Goal: Task Accomplishment & Management: Manage account settings

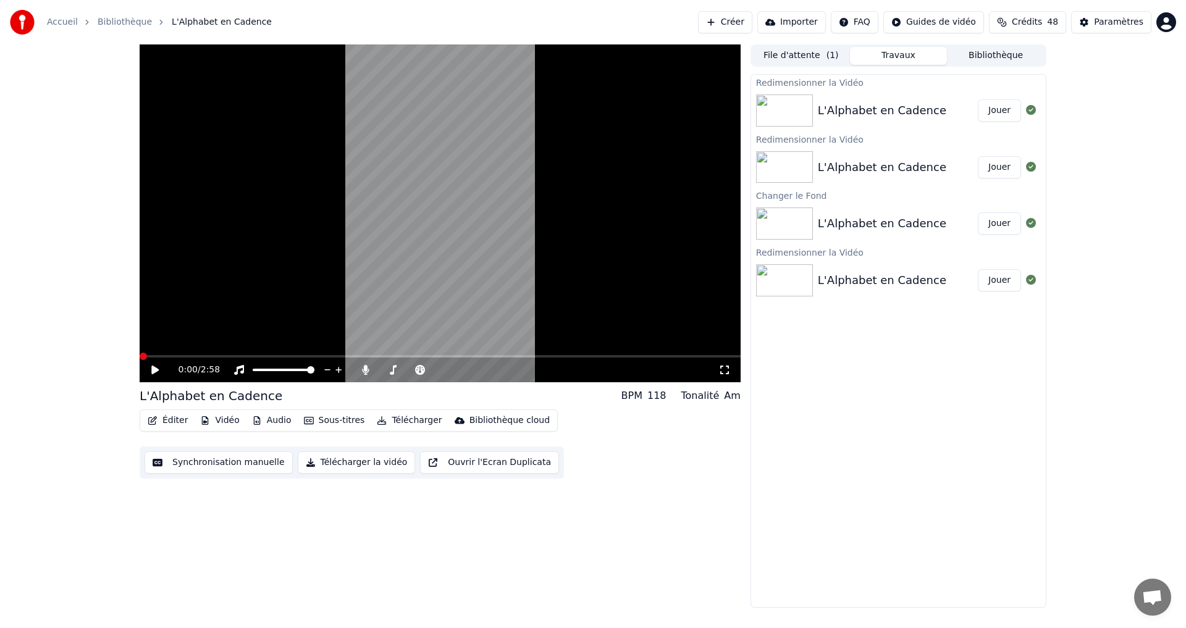
click at [154, 373] on icon at bounding box center [154, 370] width 7 height 9
click at [219, 421] on button "Vidéo" at bounding box center [219, 420] width 49 height 17
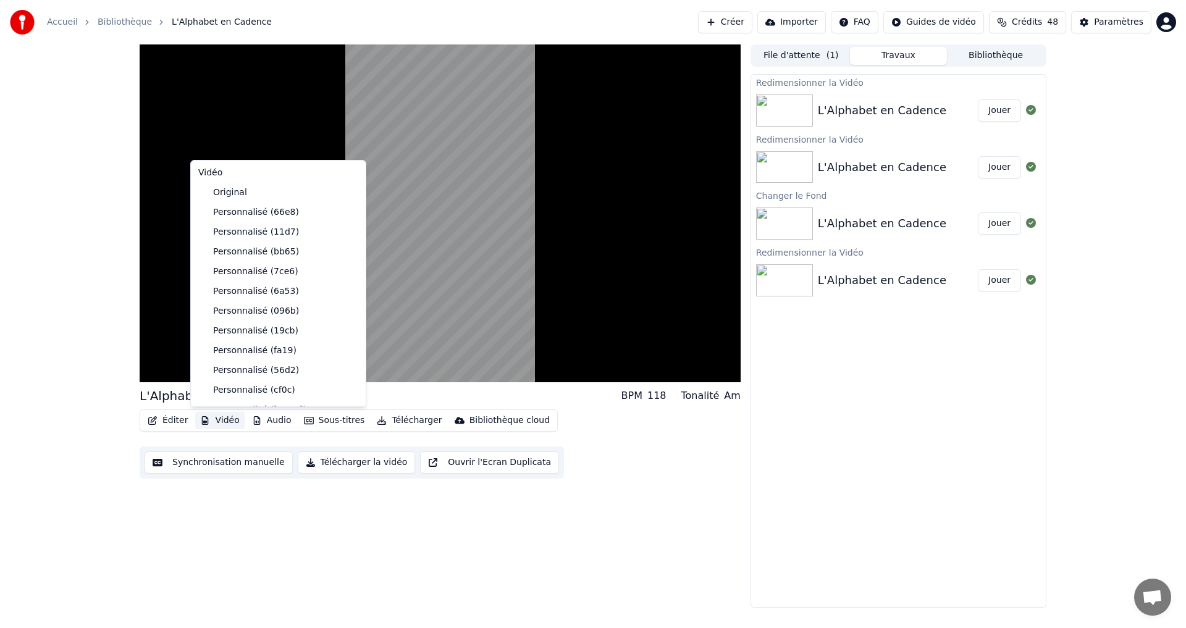
click at [208, 416] on button "Vidéo" at bounding box center [219, 420] width 49 height 17
click at [218, 420] on button "Vidéo" at bounding box center [219, 420] width 49 height 17
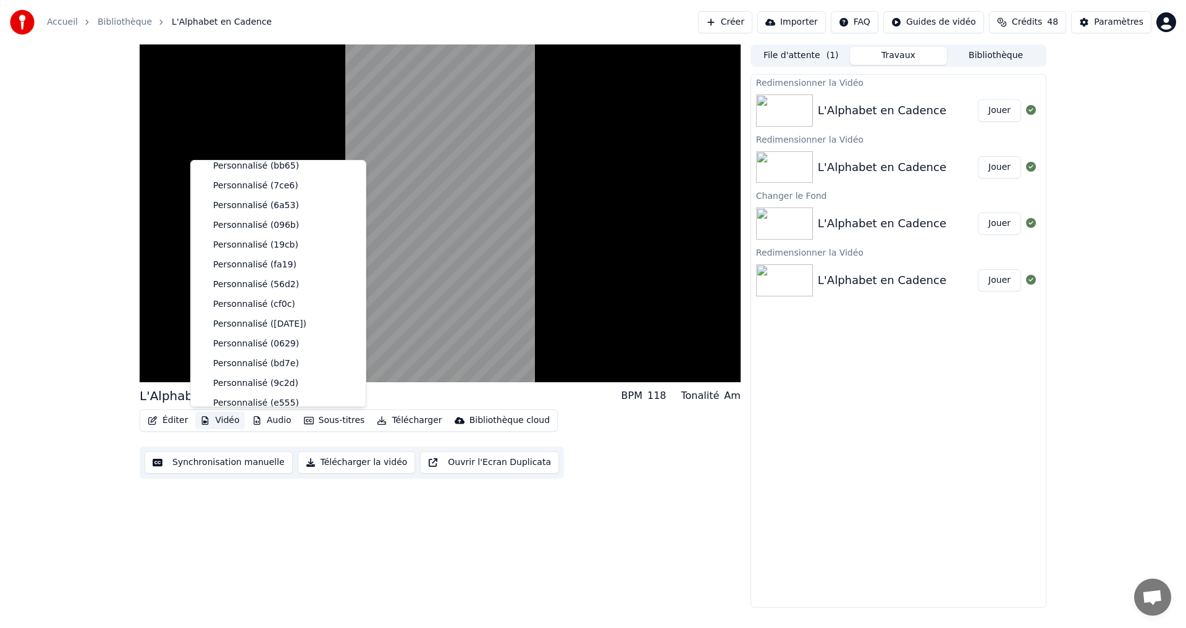
scroll to position [239, 0]
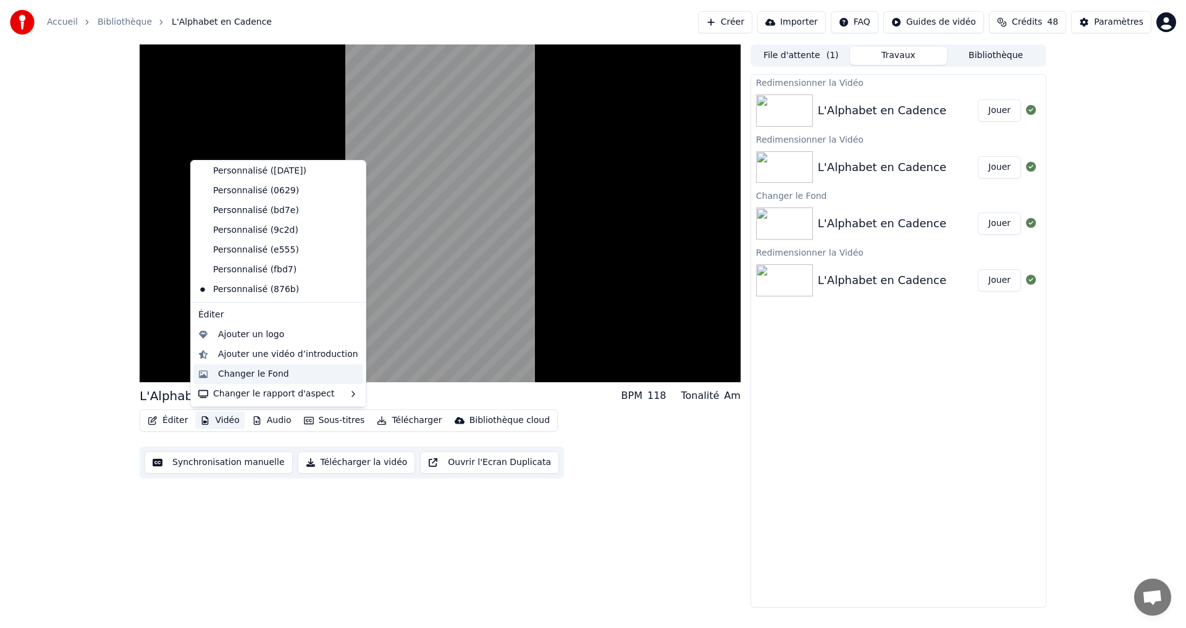
click at [250, 373] on div "Changer le Fond" at bounding box center [253, 374] width 71 height 12
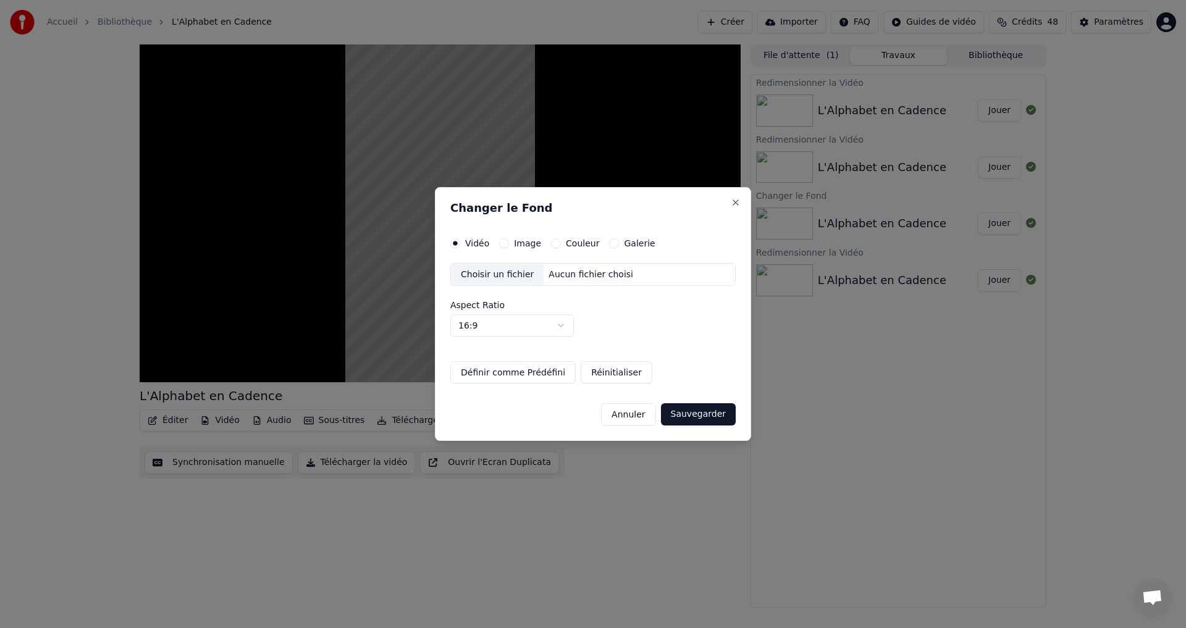
click at [531, 327] on body "Accueil Bibliothèque L'Alphabet en Cadence Créer Importer FAQ Guides de vidéo C…" at bounding box center [593, 314] width 1186 height 628
select select "****"
click at [555, 243] on button "Couleur" at bounding box center [556, 244] width 10 height 10
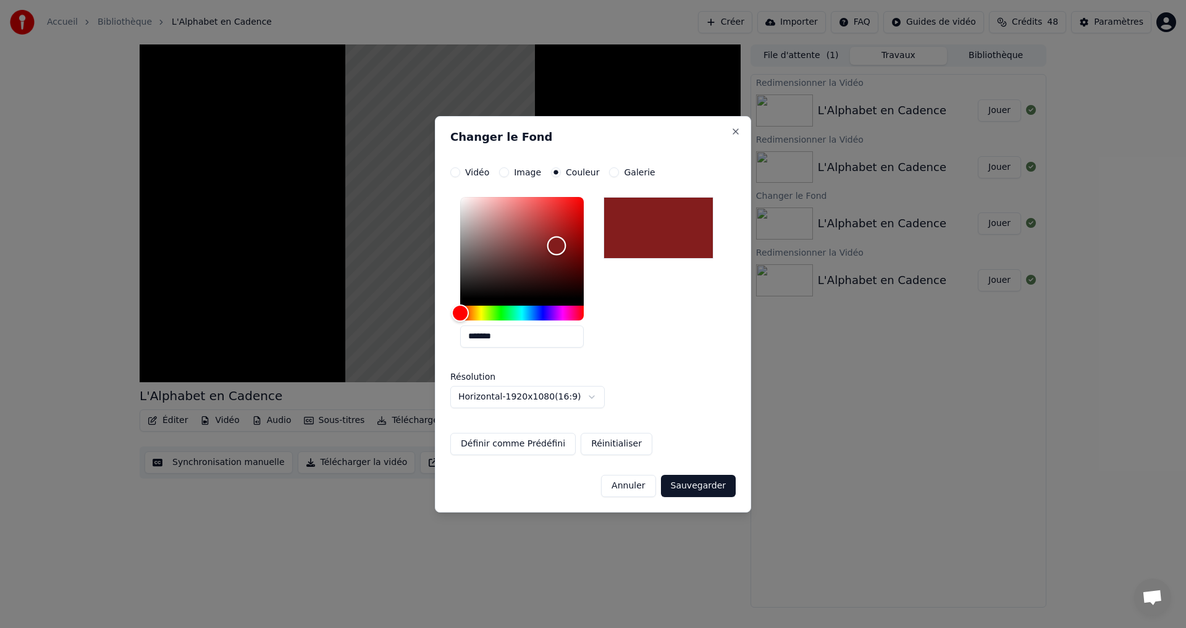
click at [557, 246] on div "Color" at bounding box center [522, 247] width 124 height 101
type input "*******"
drag, startPoint x: 504, startPoint y: 284, endPoint x: 423, endPoint y: 268, distance: 81.8
click at [423, 268] on body "**********" at bounding box center [593, 314] width 1186 height 628
click at [691, 494] on button "Sauvegarder" at bounding box center [698, 486] width 75 height 22
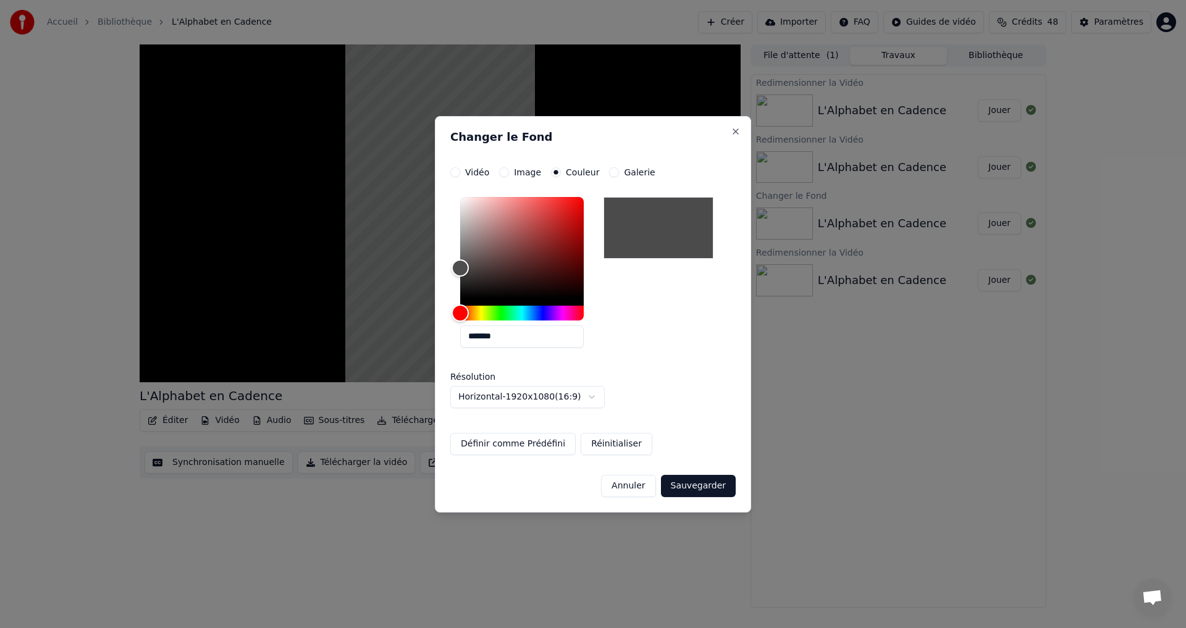
click at [691, 494] on div "Annuler Sauvegarder" at bounding box center [592, 481] width 285 height 32
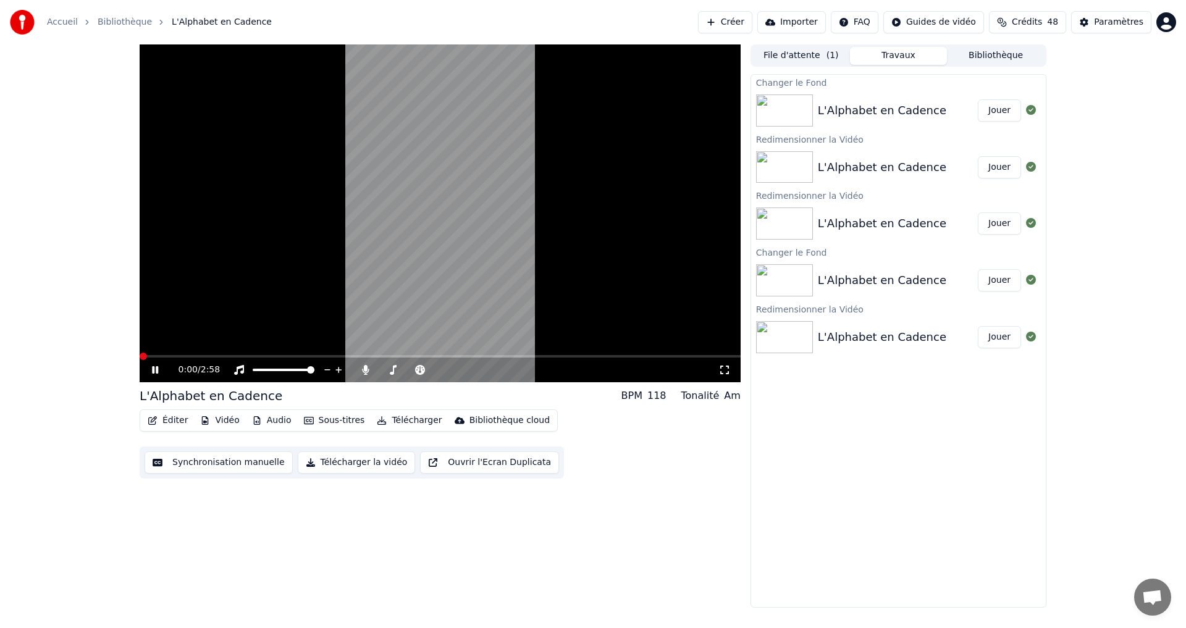
click at [1002, 112] on button "Jouer" at bounding box center [999, 110] width 43 height 22
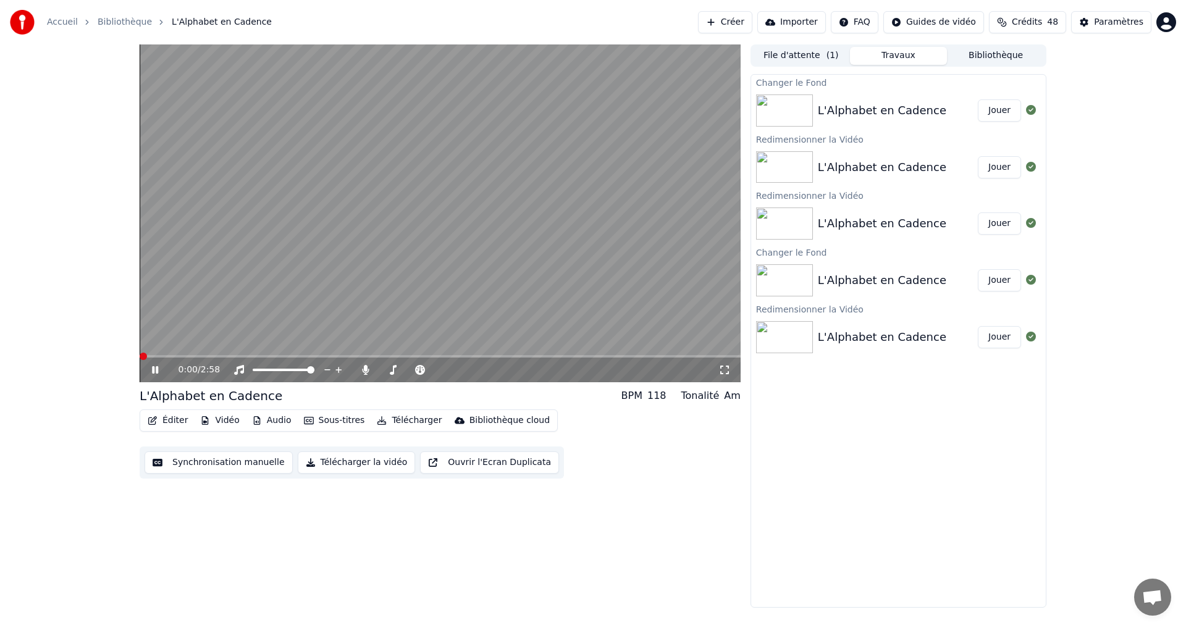
click at [157, 368] on icon at bounding box center [155, 369] width 6 height 7
click at [317, 464] on button "Télécharger la vidéo" at bounding box center [357, 463] width 118 height 22
click at [995, 114] on button "Afficher" at bounding box center [994, 110] width 54 height 22
click at [151, 418] on icon "button" at bounding box center [152, 420] width 9 height 9
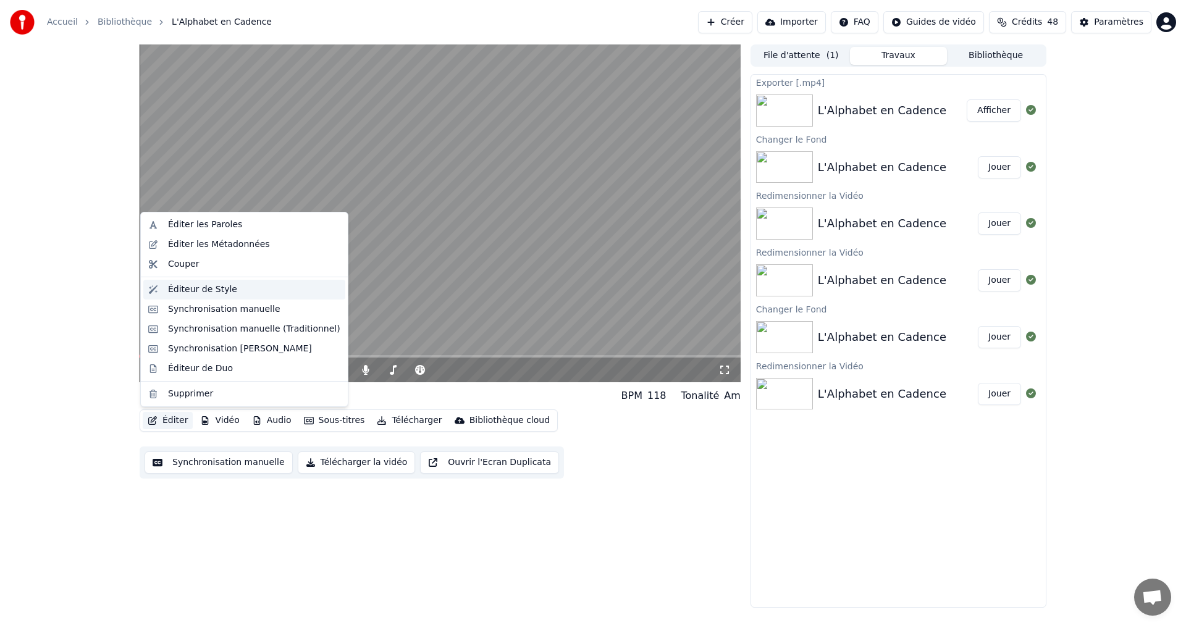
click at [207, 292] on div "Éditeur de Style" at bounding box center [202, 290] width 69 height 12
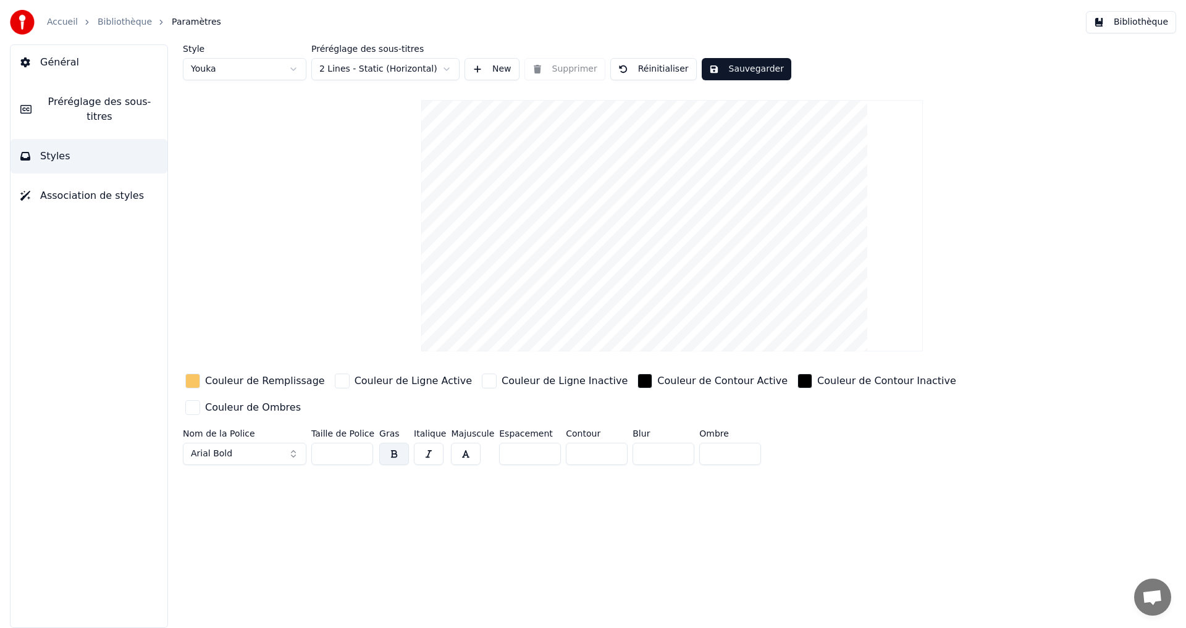
drag, startPoint x: 565, startPoint y: 426, endPoint x: 593, endPoint y: 424, distance: 27.9
click at [593, 443] on input "**" at bounding box center [597, 454] width 62 height 22
type input "*"
drag, startPoint x: 317, startPoint y: 429, endPoint x: 332, endPoint y: 428, distance: 15.6
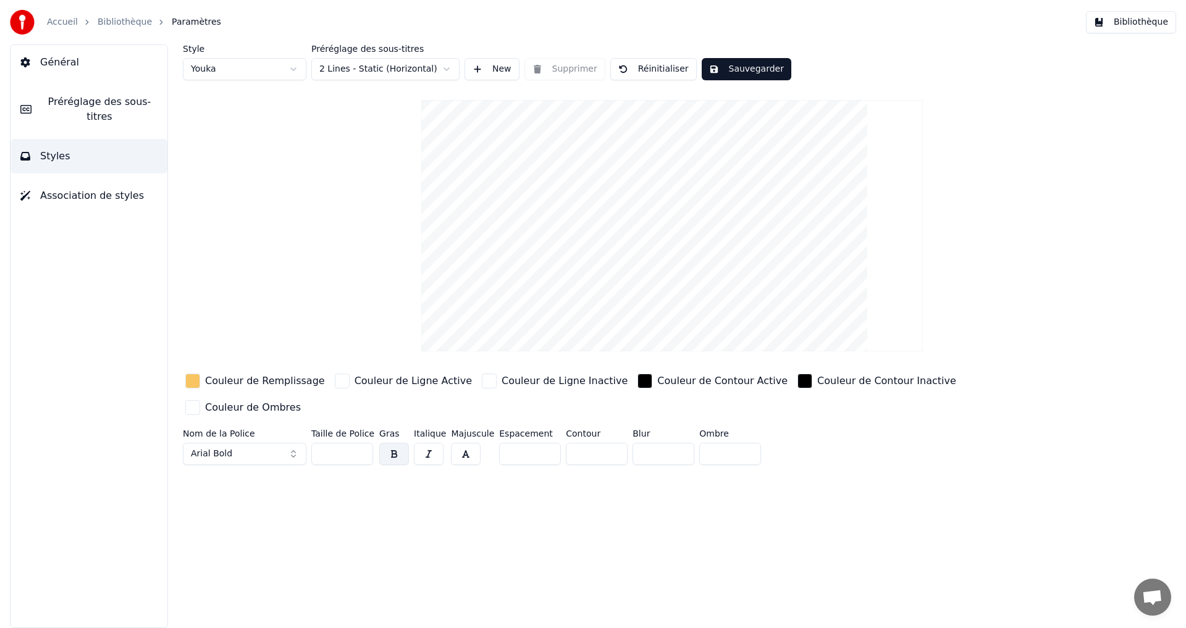
click at [332, 443] on input "**" at bounding box center [342, 454] width 62 height 22
type input "**"
click at [719, 72] on button "Sauvegarder" at bounding box center [747, 69] width 90 height 22
click at [115, 107] on span "Préréglage des sous-titres" at bounding box center [99, 110] width 116 height 30
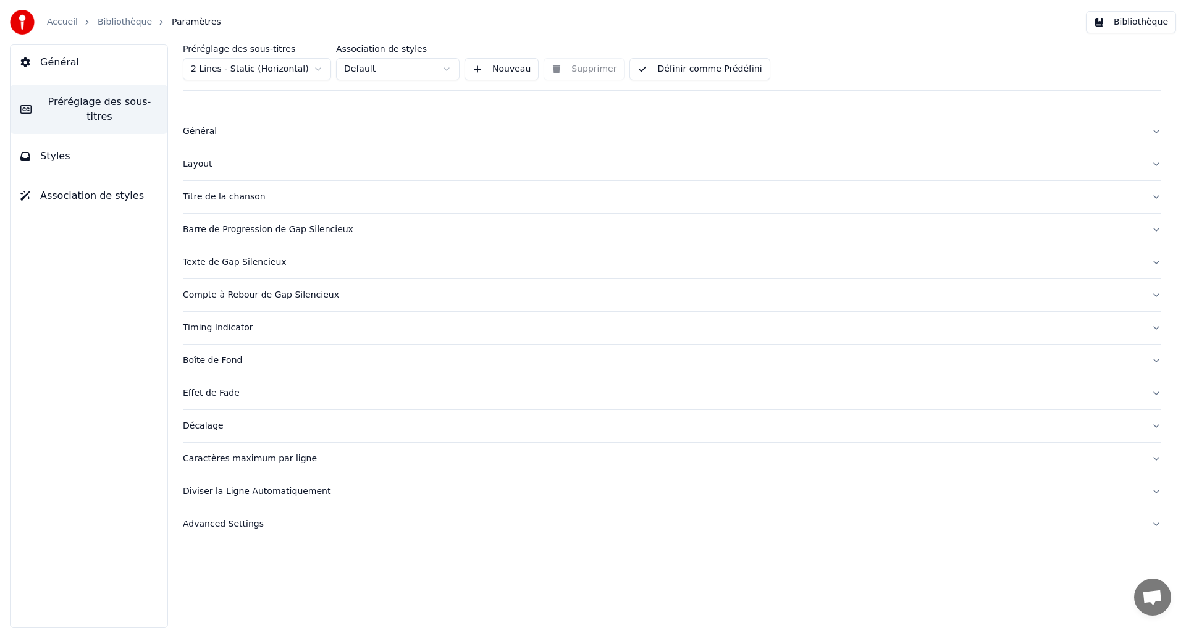
click at [703, 67] on button "Définir comme Prédéfini" at bounding box center [700, 69] width 140 height 22
click at [46, 51] on button "Général" at bounding box center [89, 62] width 157 height 35
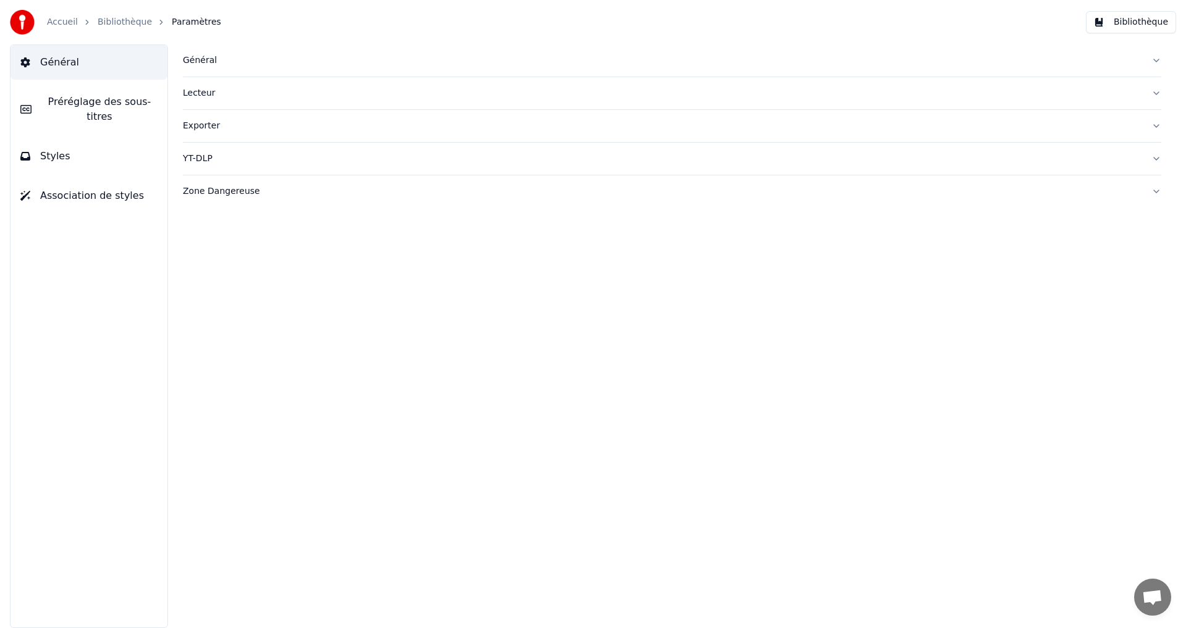
click at [110, 23] on link "Bibliothèque" at bounding box center [125, 22] width 54 height 12
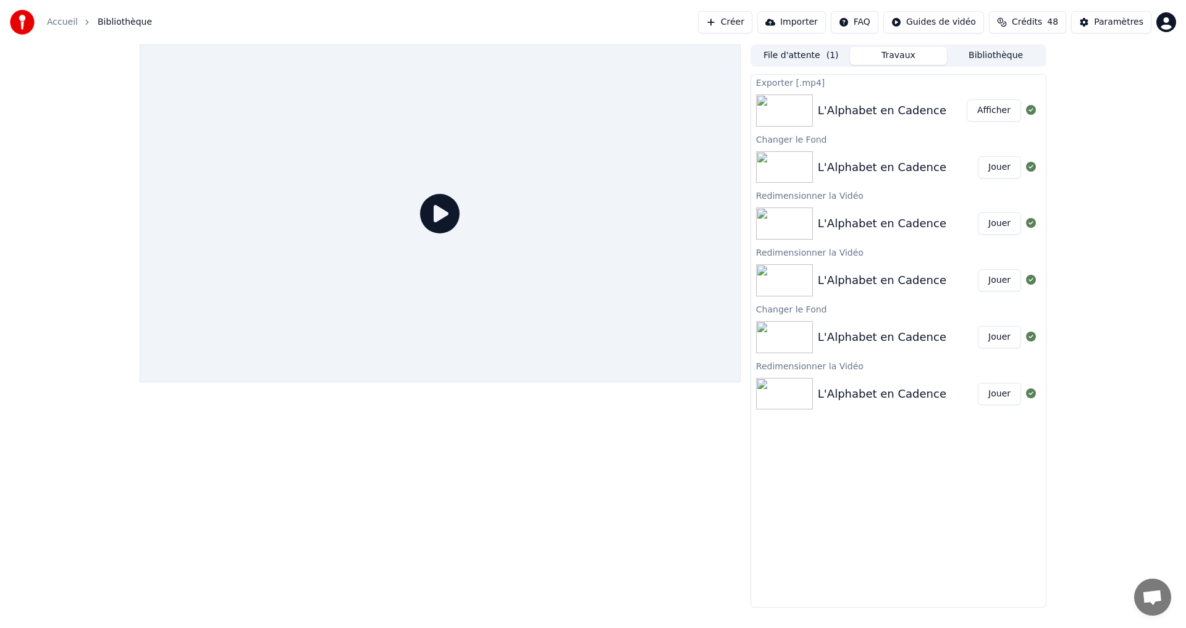
click at [431, 208] on icon at bounding box center [440, 214] width 40 height 40
click at [817, 52] on button "File d'attente ( 1 )" at bounding box center [802, 56] width 98 height 18
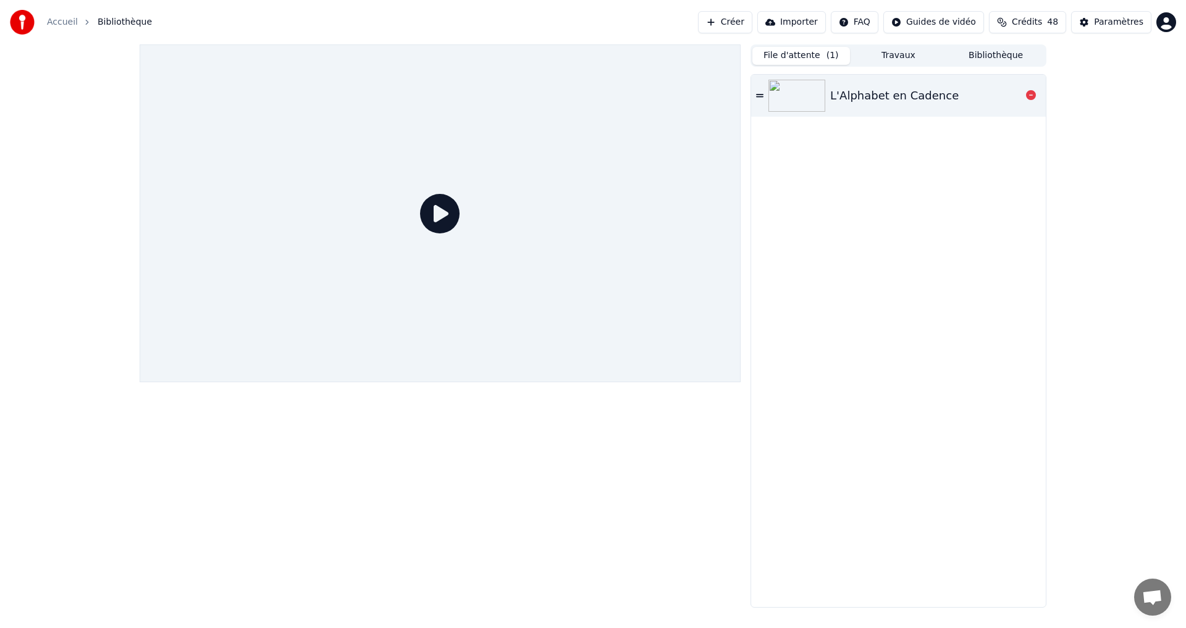
click at [848, 83] on div "L'Alphabet en Cadence" at bounding box center [898, 96] width 295 height 42
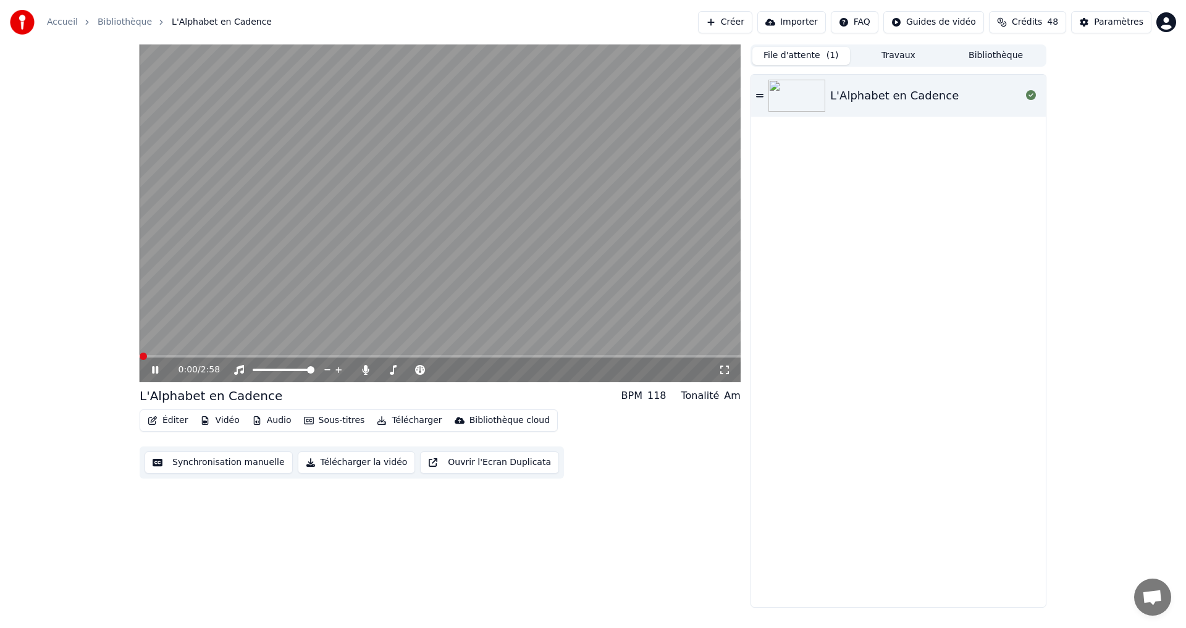
click at [152, 371] on icon at bounding box center [164, 370] width 29 height 10
click at [153, 374] on icon at bounding box center [164, 370] width 29 height 10
click at [723, 369] on icon at bounding box center [725, 370] width 12 height 10
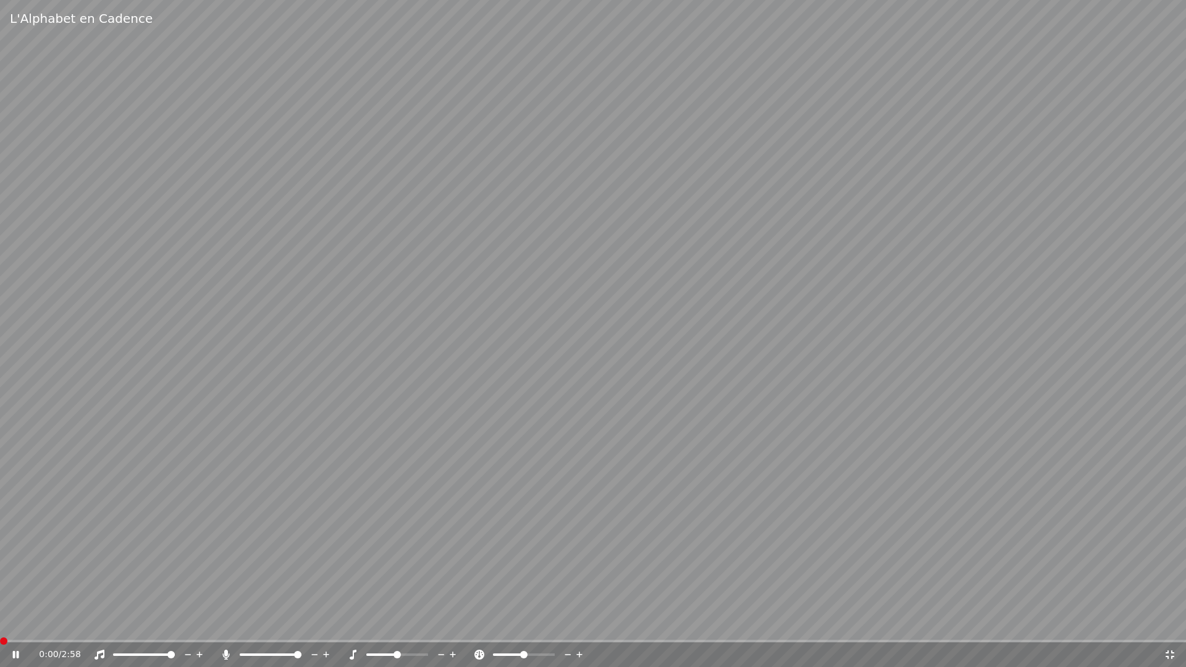
click at [1167, 628] on icon at bounding box center [1170, 655] width 12 height 10
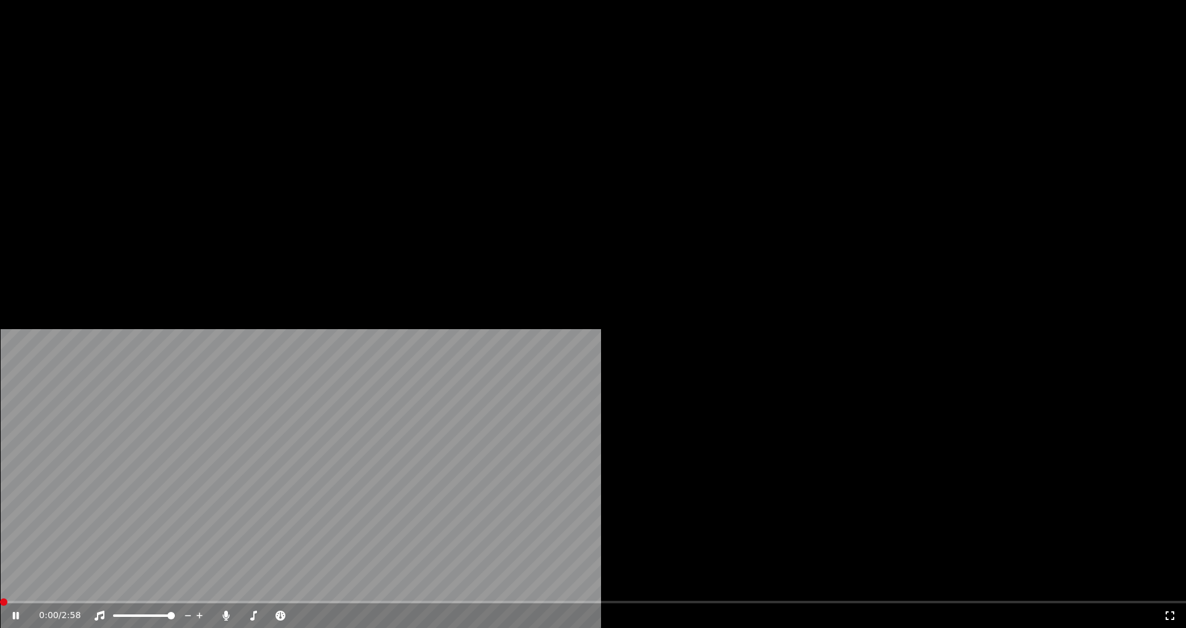
click at [39, 611] on icon at bounding box center [24, 616] width 29 height 10
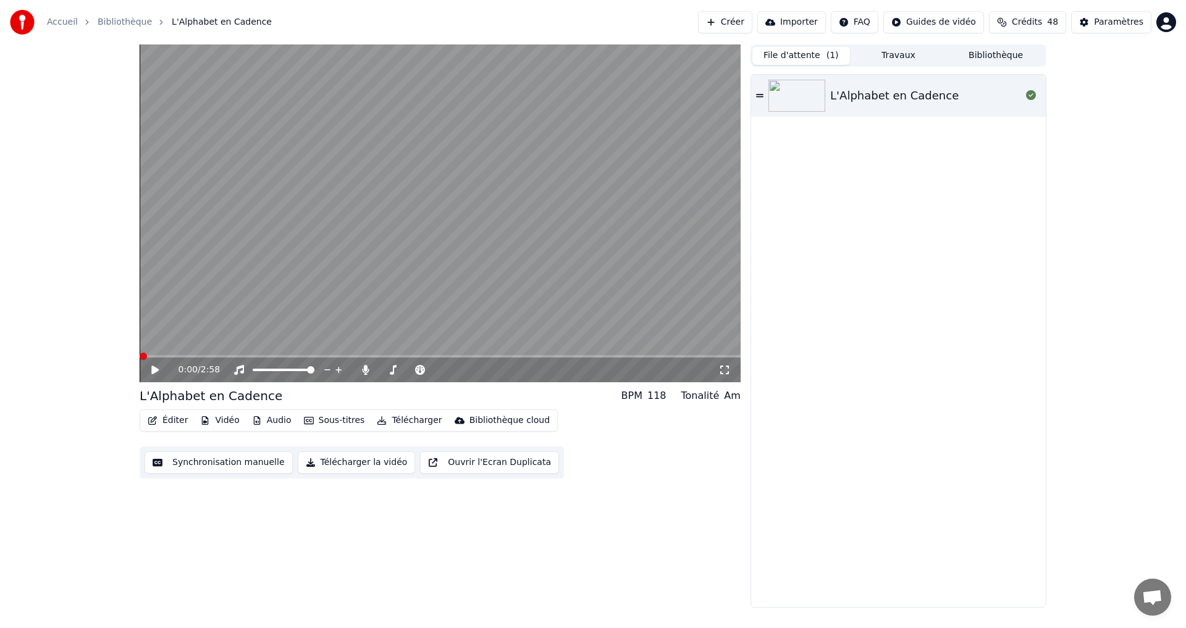
click at [348, 457] on button "Télécharger la vidéo" at bounding box center [357, 463] width 118 height 22
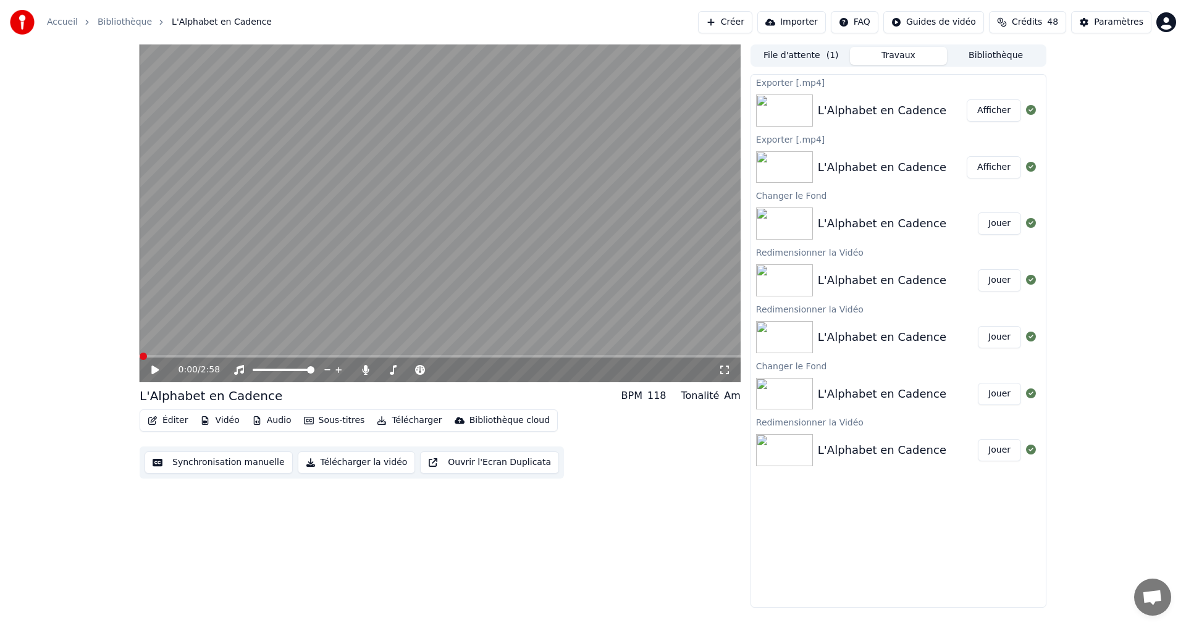
drag, startPoint x: 973, startPoint y: 106, endPoint x: 989, endPoint y: 108, distance: 15.6
click at [973, 107] on button "Afficher" at bounding box center [994, 110] width 54 height 22
click at [160, 420] on button "Éditer" at bounding box center [168, 420] width 50 height 17
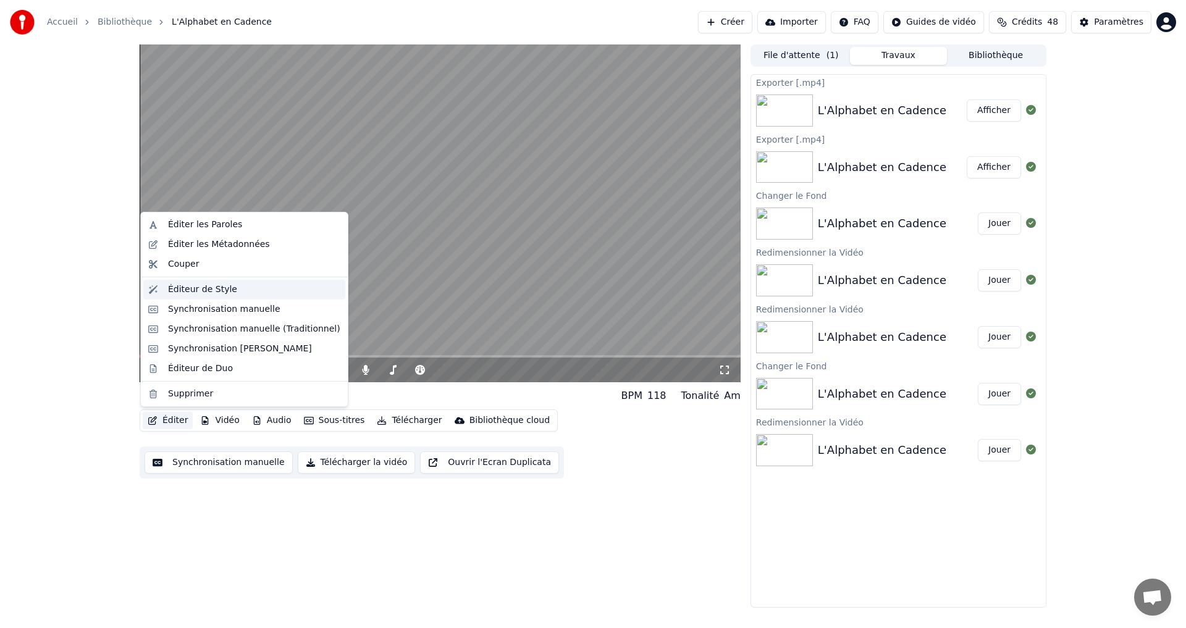
click at [213, 295] on div "Éditeur de Style" at bounding box center [202, 290] width 69 height 12
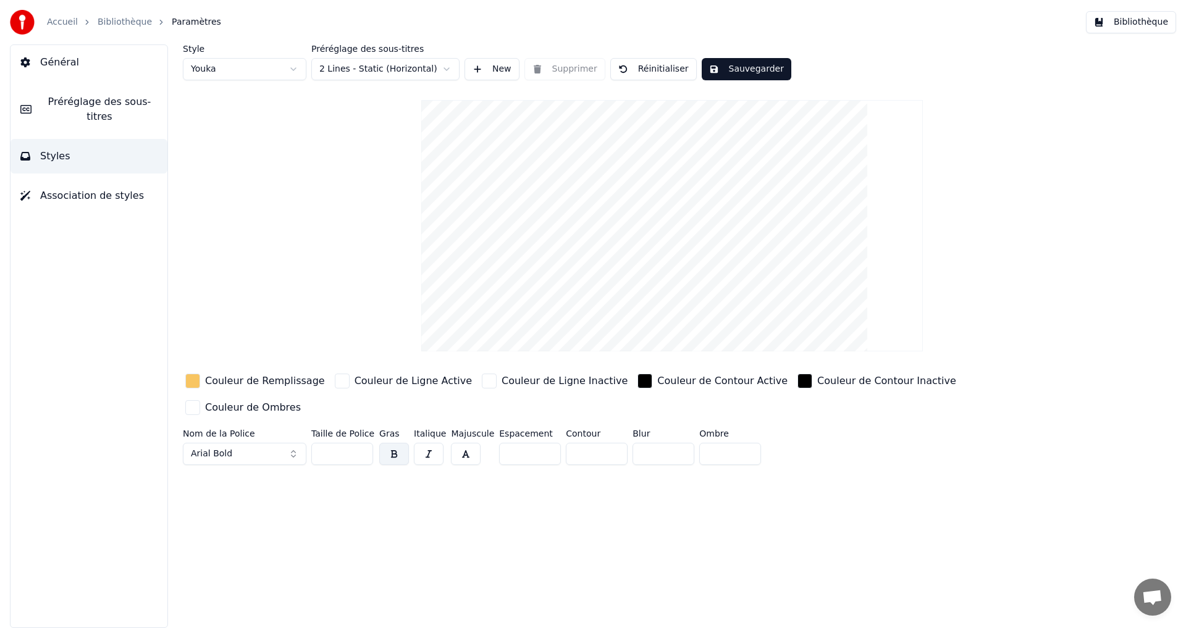
drag, startPoint x: 320, startPoint y: 429, endPoint x: 332, endPoint y: 428, distance: 12.4
click at [332, 443] on input "**" at bounding box center [342, 454] width 62 height 22
type input "**"
drag, startPoint x: 530, startPoint y: 426, endPoint x: 382, endPoint y: 432, distance: 147.8
click at [402, 432] on div "Nom de la Police Arial Bold Taille de Police ** Gras Italique Majuscule Espacem…" at bounding box center [598, 449] width 830 height 41
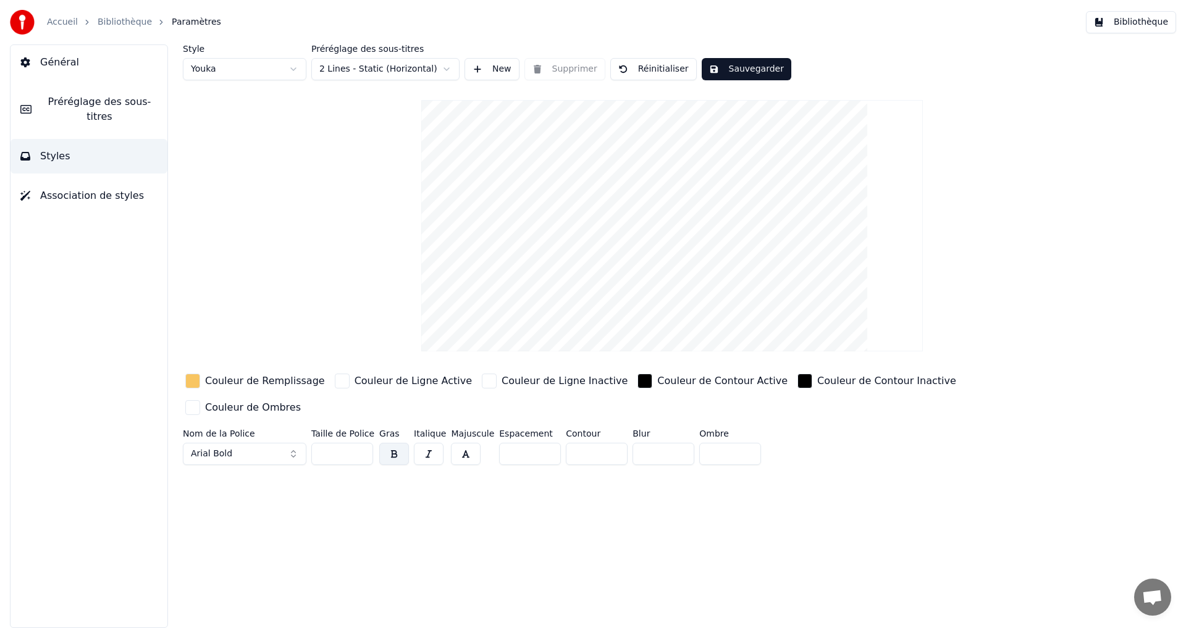
click at [539, 443] on input "*" at bounding box center [530, 454] width 62 height 22
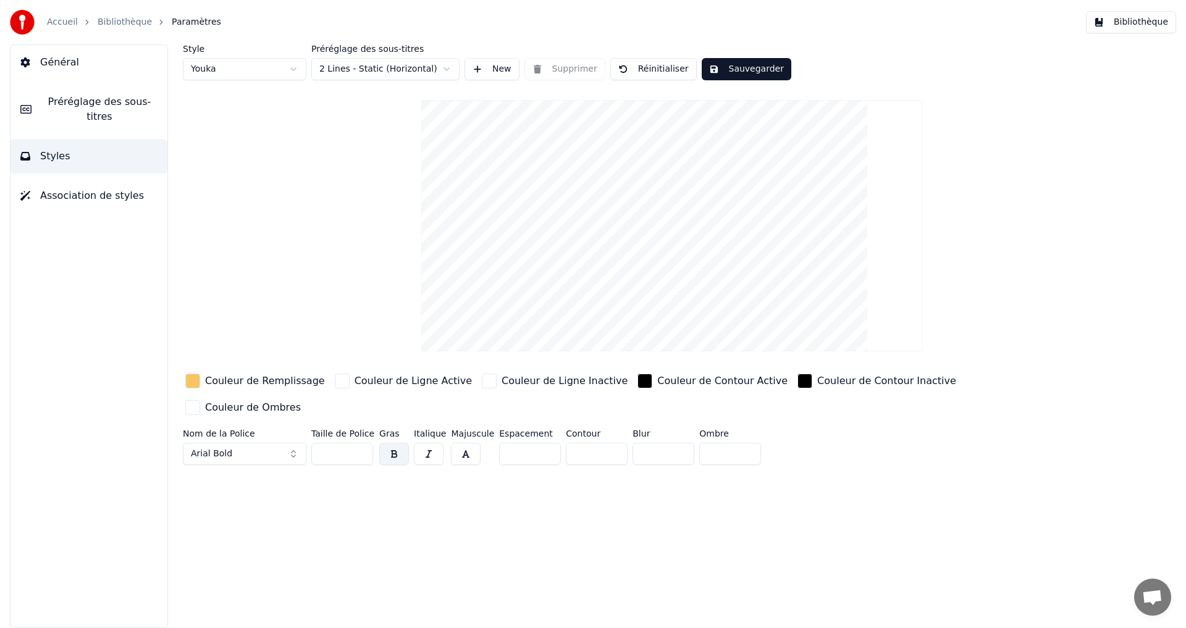
drag, startPoint x: 512, startPoint y: 432, endPoint x: 472, endPoint y: 427, distance: 40.5
click at [473, 429] on div "Nom de la Police Arial Bold Taille de Police ** Gras Italique Majuscule Espacem…" at bounding box center [598, 449] width 830 height 41
type input "*"
click at [573, 512] on div "Style Youka Préréglage des sous-titres 2 Lines - Static (Horizontal) New Suppri…" at bounding box center [672, 336] width 1028 height 584
click at [752, 54] on div "Style Youka Préréglage des sous-titres 2 Lines - Static (Horizontal) New Suppri…" at bounding box center [672, 62] width 979 height 36
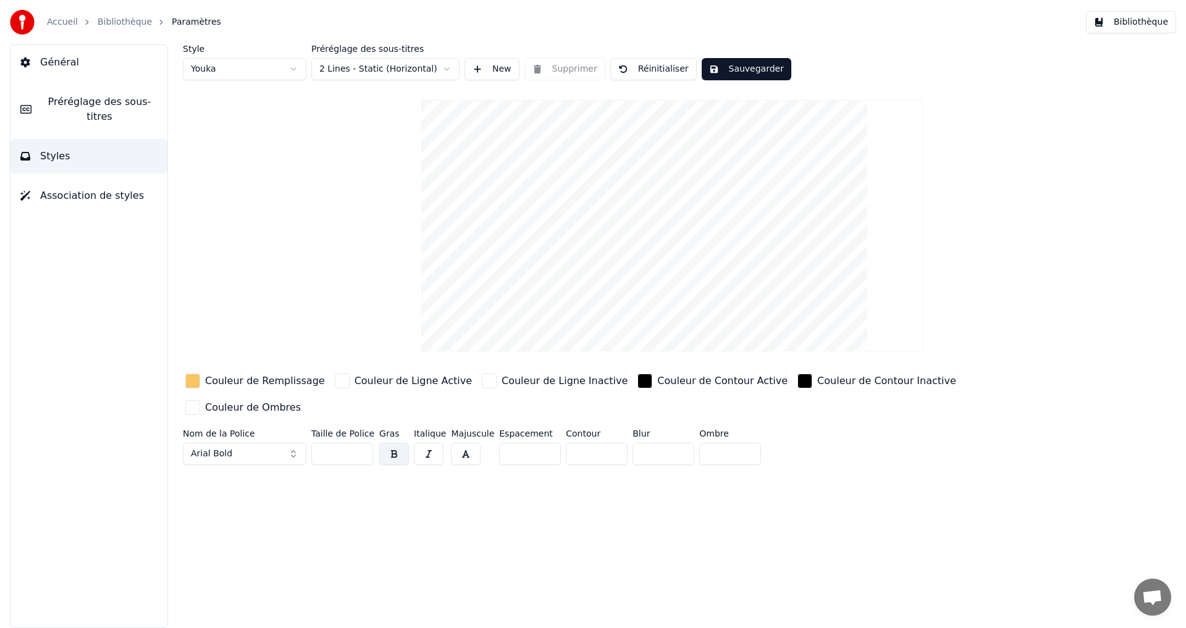
click at [731, 72] on button "Sauvegarder" at bounding box center [747, 69] width 90 height 22
click at [79, 100] on span "Préréglage des sous-titres" at bounding box center [99, 110] width 116 height 30
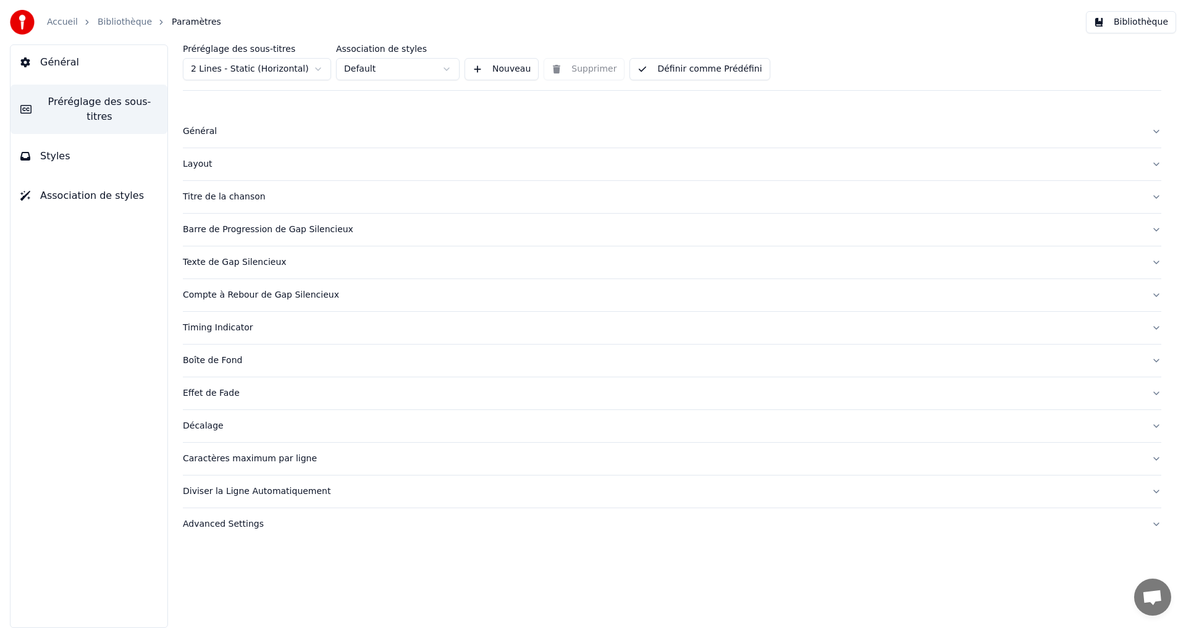
click at [724, 73] on button "Définir comme Prédéfini" at bounding box center [700, 69] width 140 height 22
click at [661, 75] on button "Terminé" at bounding box center [665, 69] width 70 height 22
click at [106, 20] on link "Bibliothèque" at bounding box center [125, 22] width 54 height 12
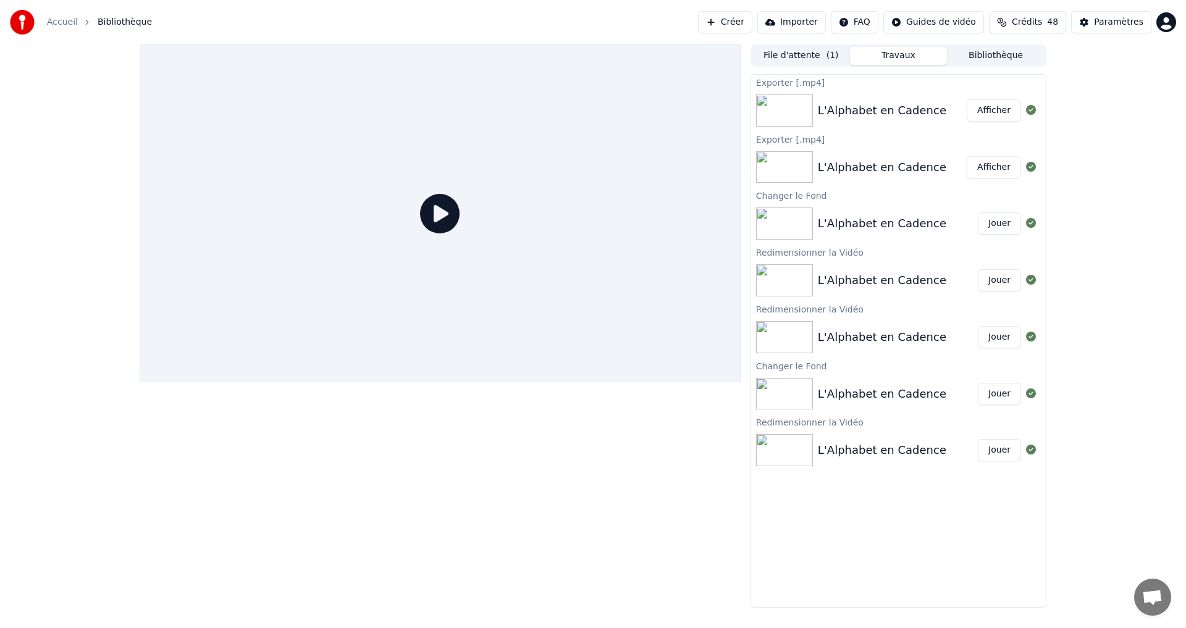
click at [507, 206] on div at bounding box center [440, 213] width 601 height 338
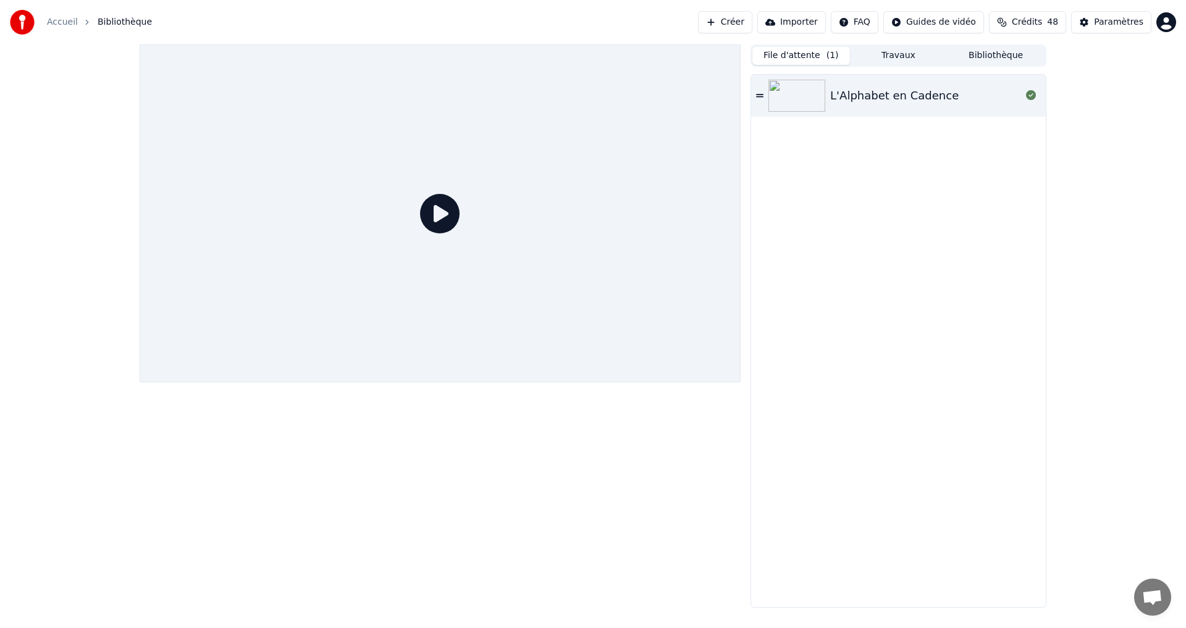
click at [798, 50] on button "File d'attente ( 1 )" at bounding box center [802, 56] width 98 height 18
click at [904, 96] on div "L'Alphabet en Cadence" at bounding box center [894, 95] width 129 height 17
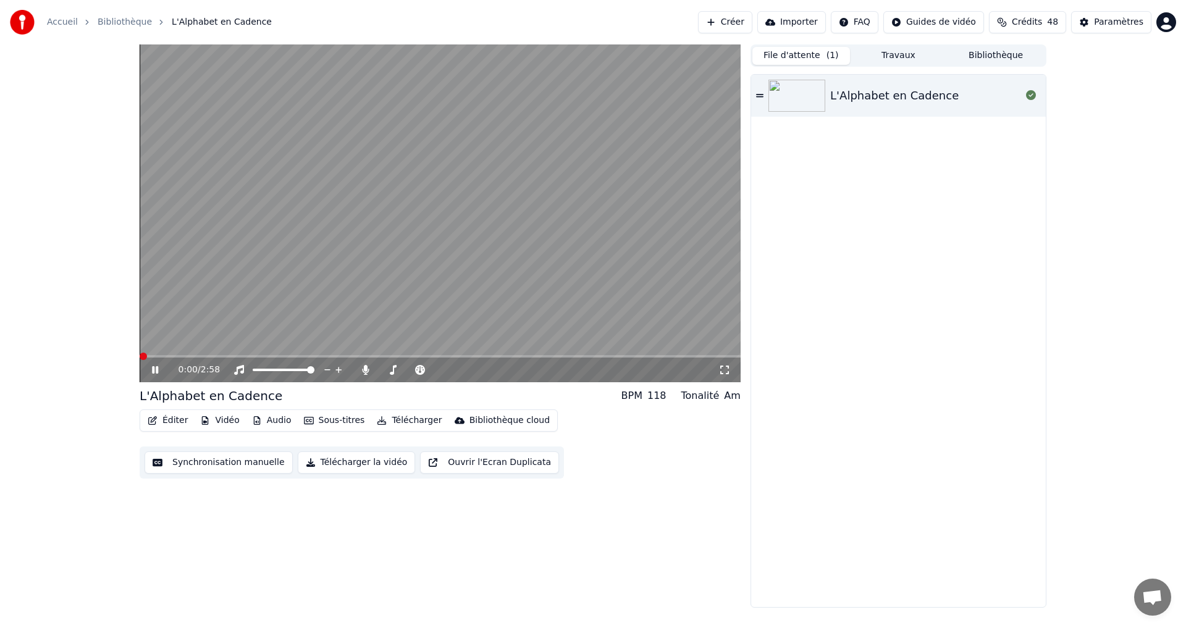
click at [177, 420] on button "Éditer" at bounding box center [168, 420] width 50 height 17
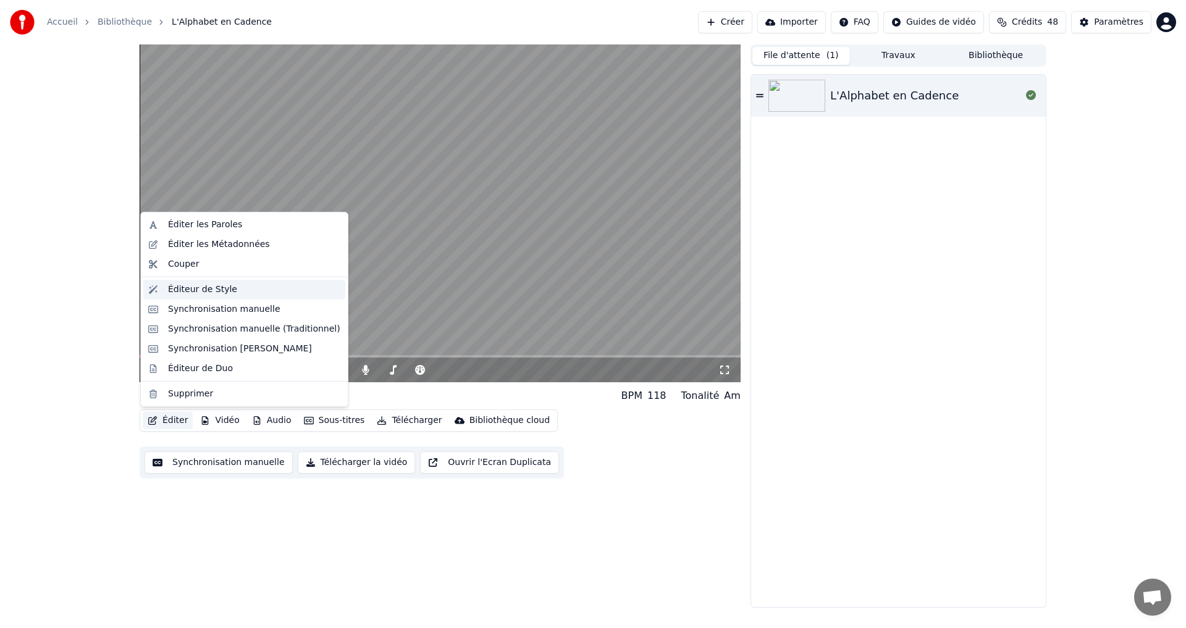
click at [209, 294] on div "Éditeur de Style" at bounding box center [202, 290] width 69 height 12
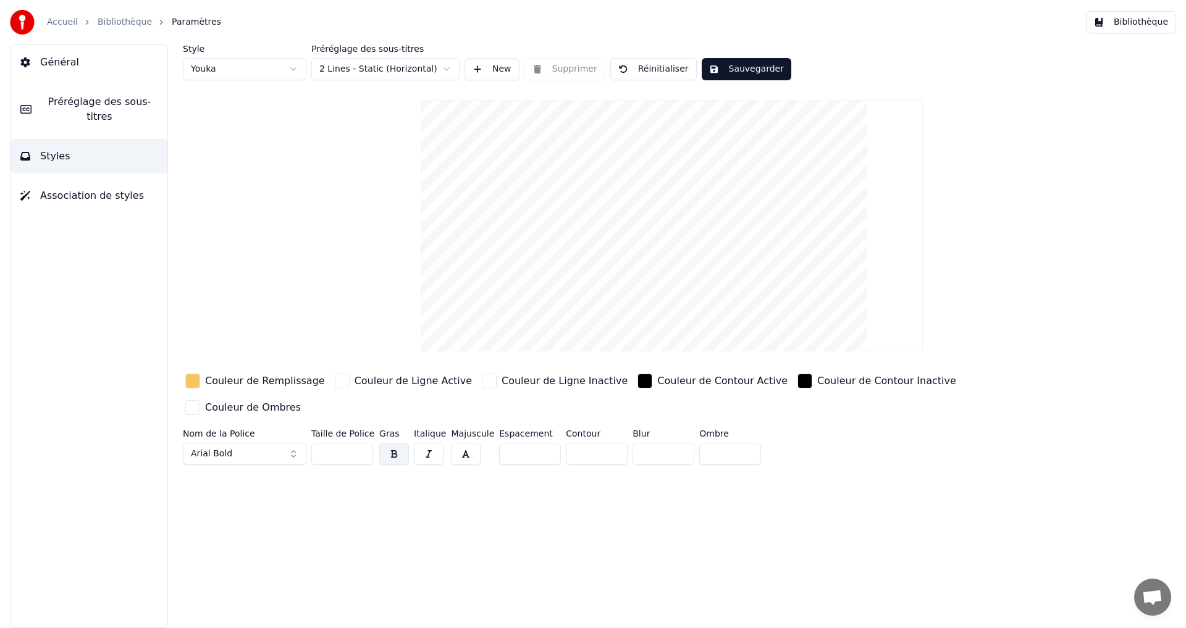
drag, startPoint x: 571, startPoint y: 426, endPoint x: 562, endPoint y: 426, distance: 9.3
click at [566, 443] on input "*" at bounding box center [597, 454] width 62 height 22
type input "*"
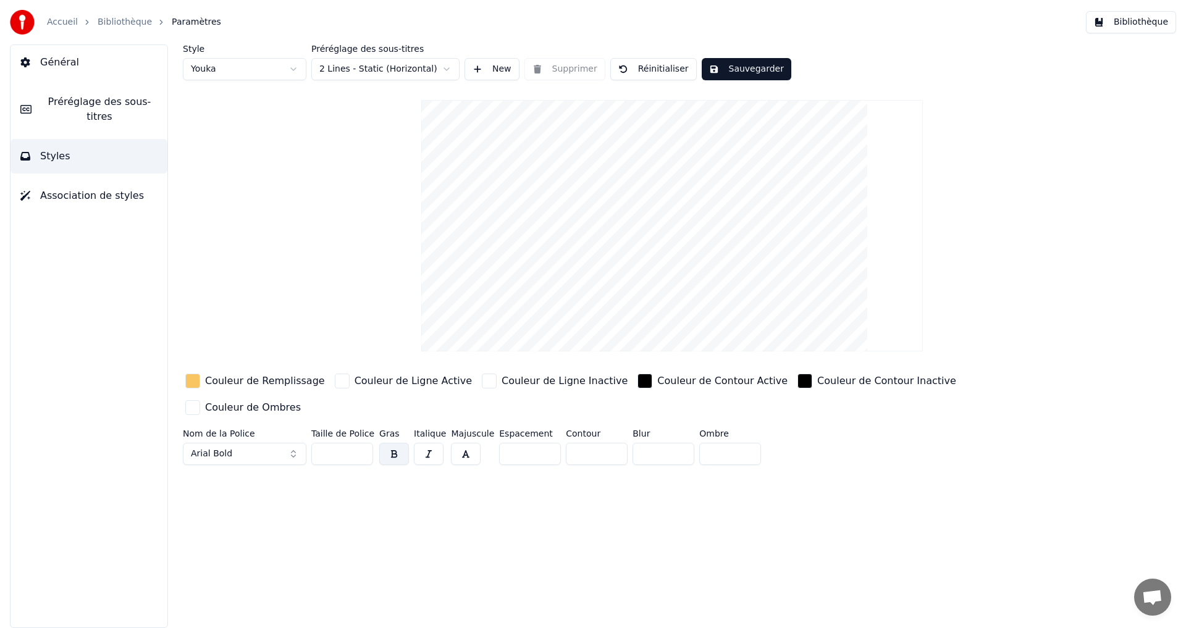
click at [731, 73] on button "Sauvegarder" at bounding box center [747, 69] width 90 height 22
click at [735, 74] on button "Terminé" at bounding box center [736, 69] width 69 height 22
click at [85, 98] on span "Préréglage des sous-titres" at bounding box center [99, 110] width 116 height 30
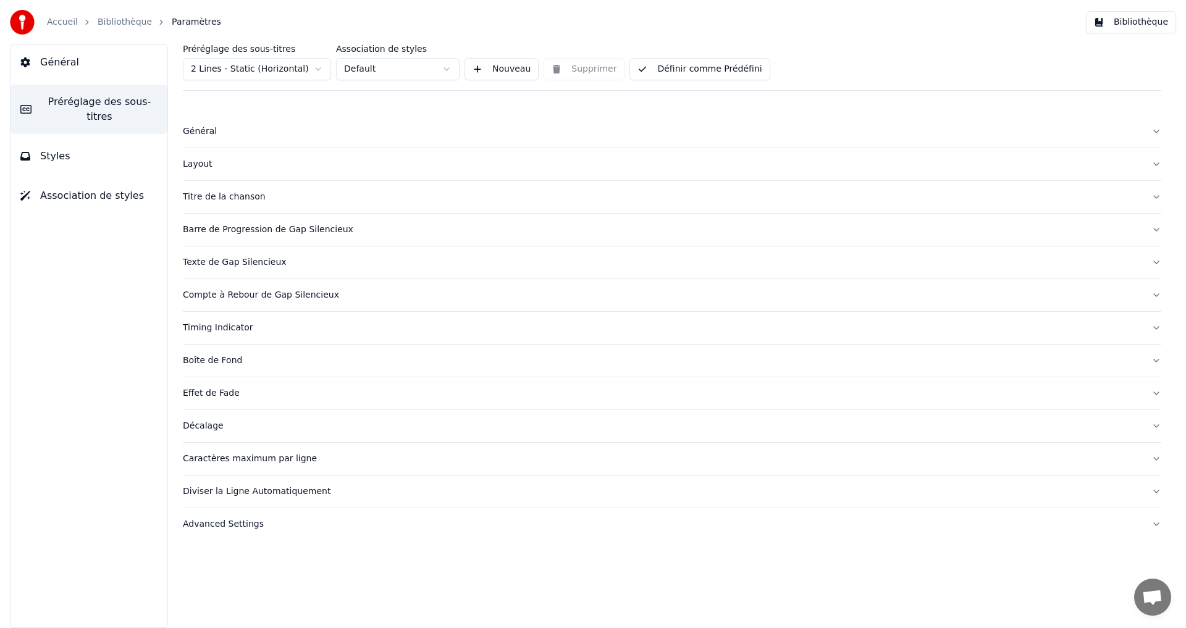
click at [707, 75] on button "Définir comme Prédéfini" at bounding box center [700, 69] width 140 height 22
click at [46, 66] on span "Général" at bounding box center [59, 62] width 39 height 15
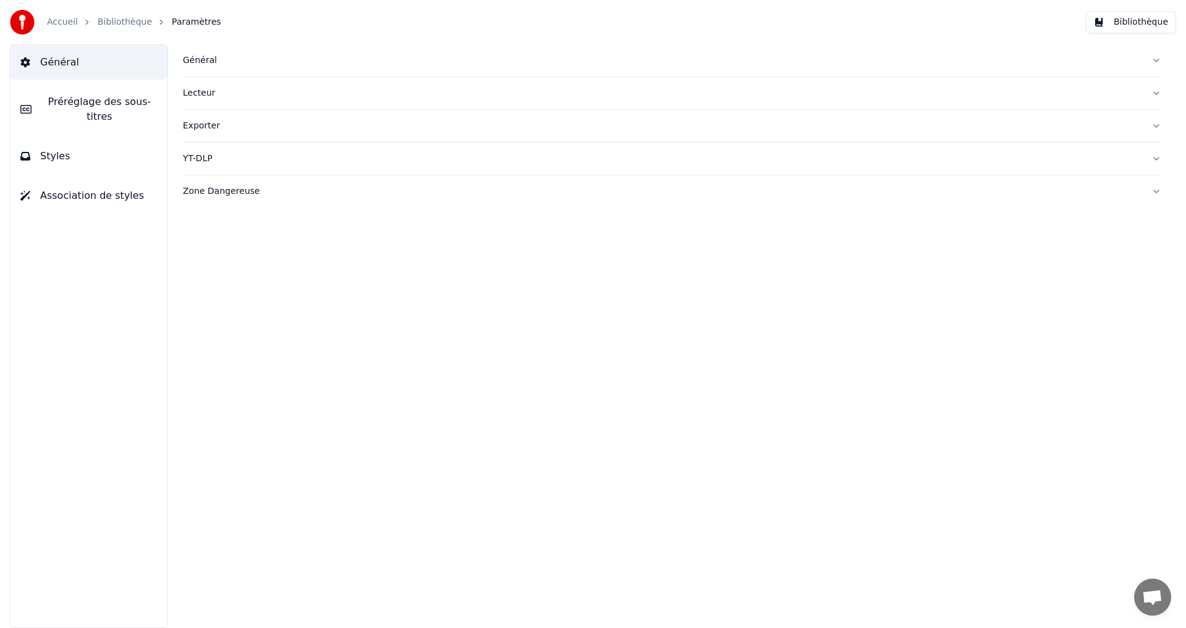
click at [116, 27] on link "Bibliothèque" at bounding box center [125, 22] width 54 height 12
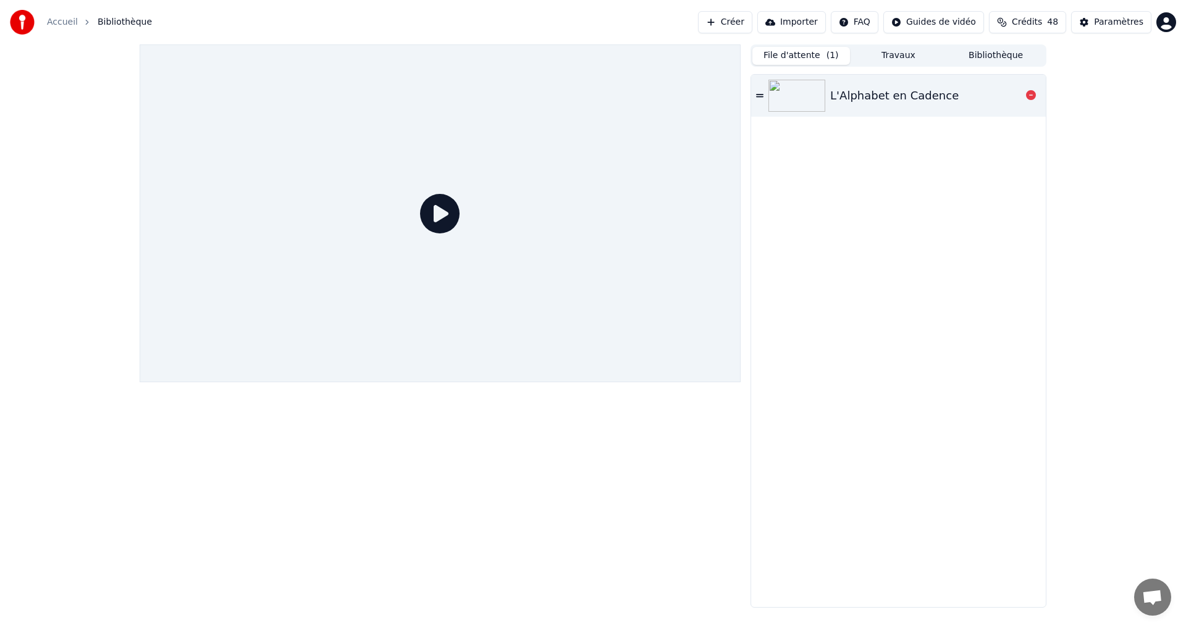
click at [875, 101] on div "L'Alphabet en Cadence" at bounding box center [894, 95] width 129 height 17
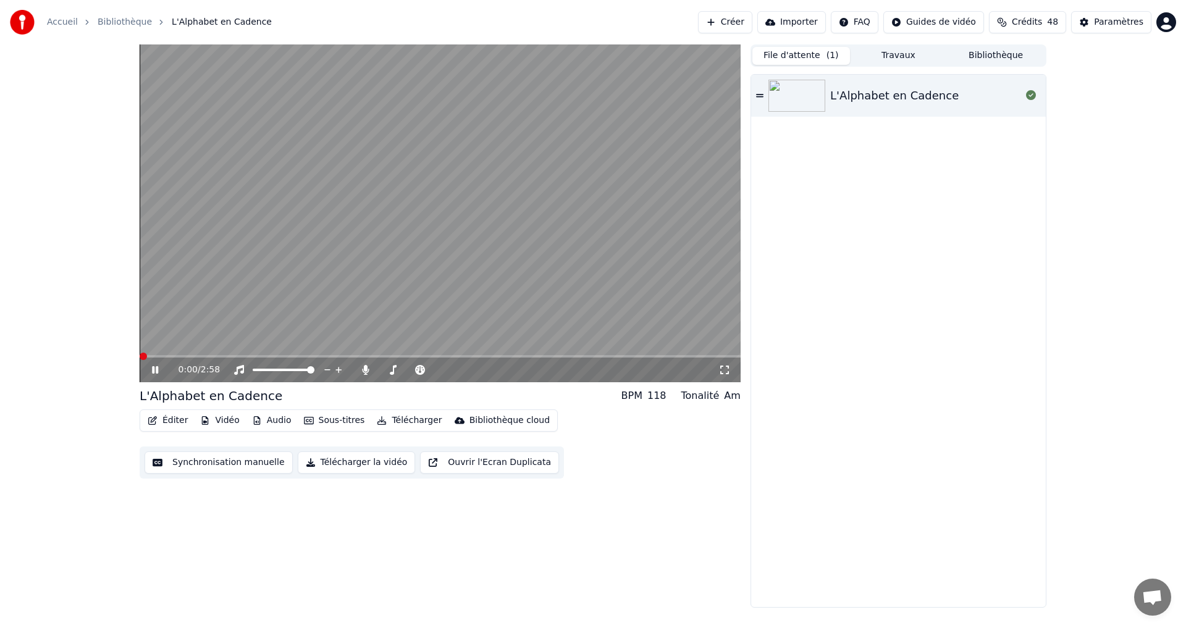
click at [148, 374] on div "0:00 / 2:58" at bounding box center [440, 370] width 591 height 12
click at [343, 465] on button "Télécharger la vidéo" at bounding box center [357, 463] width 118 height 22
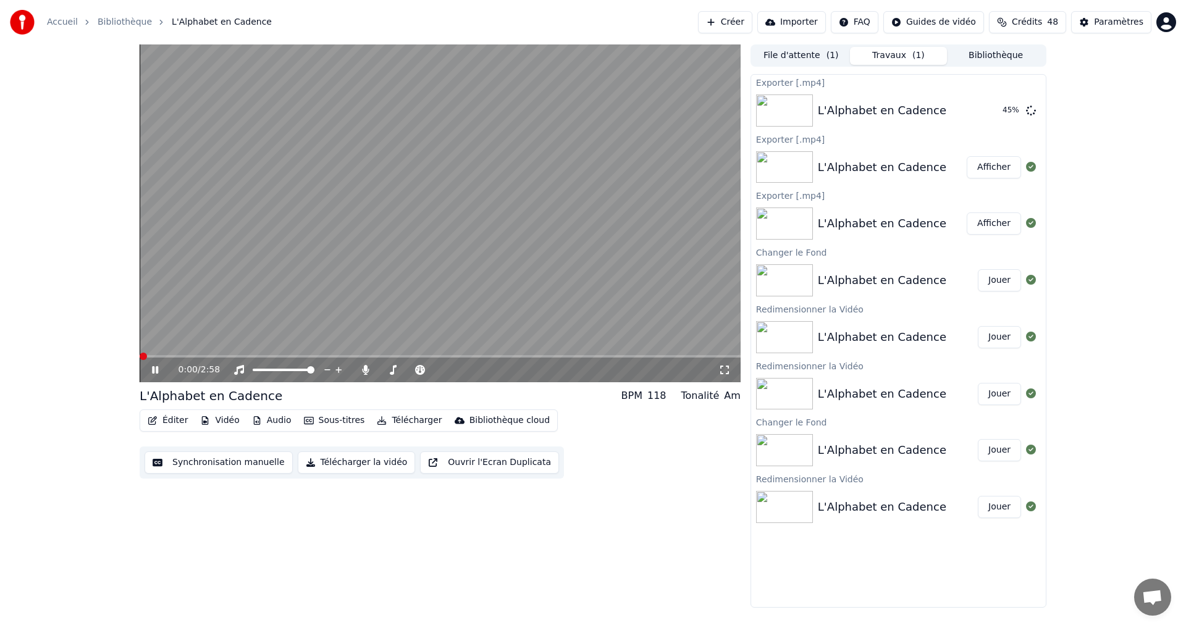
click at [153, 371] on icon at bounding box center [155, 369] width 6 height 7
click at [994, 109] on button "Afficher" at bounding box center [994, 110] width 54 height 22
